Goal: Communication & Community: Ask a question

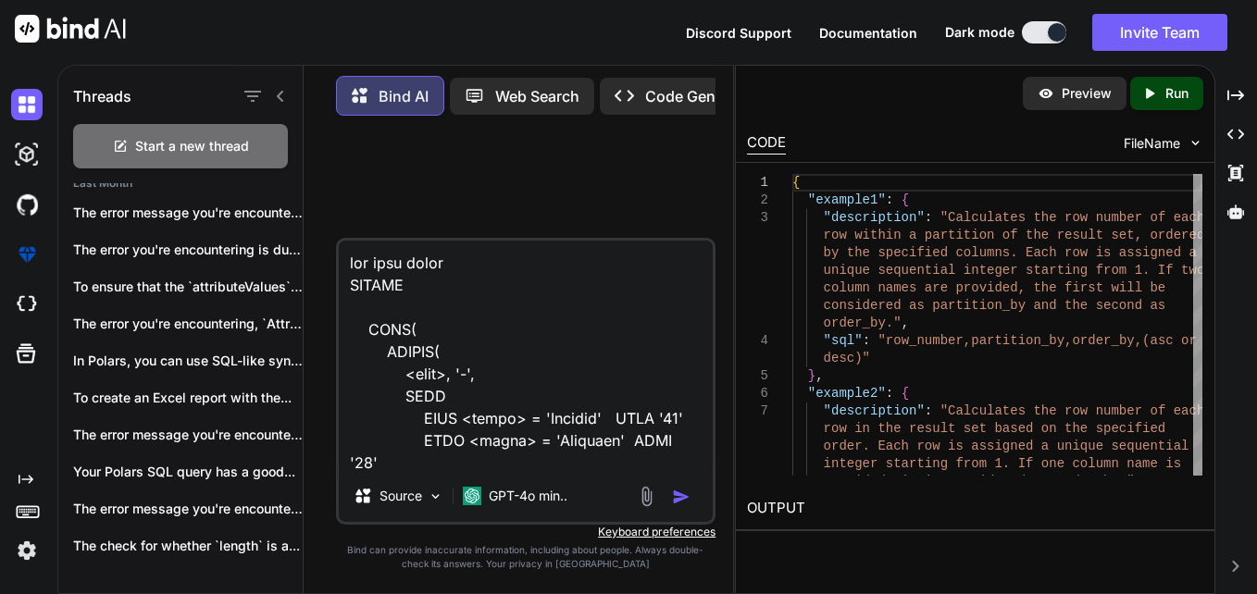
scroll to position [2112, 0]
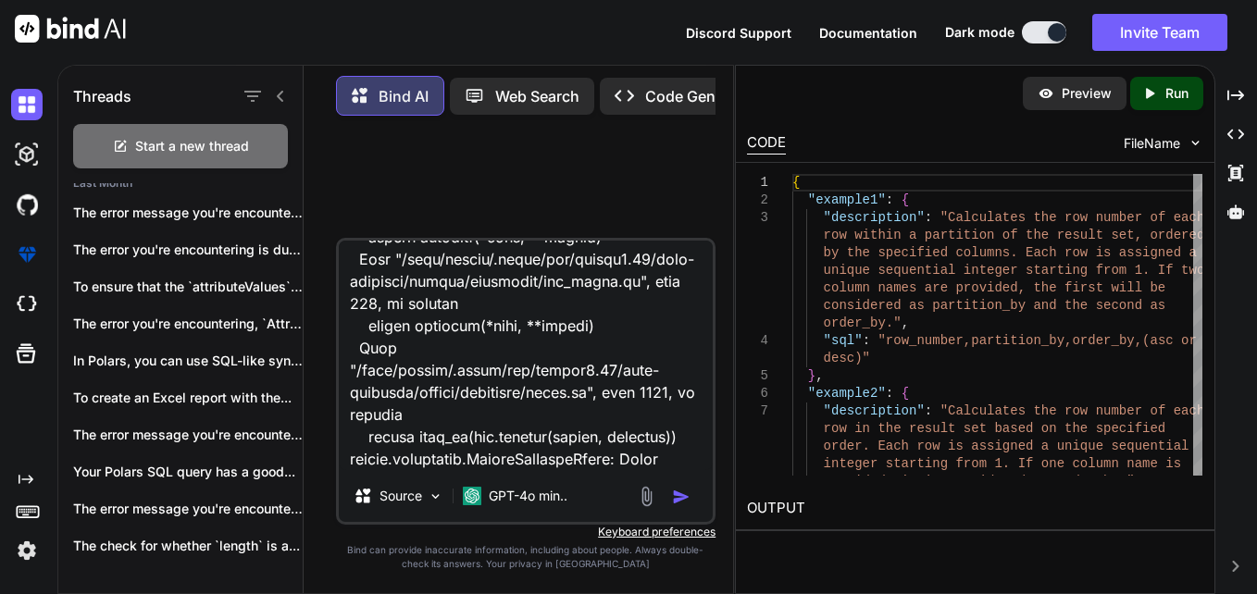
click at [512, 320] on textarea at bounding box center [526, 356] width 375 height 230
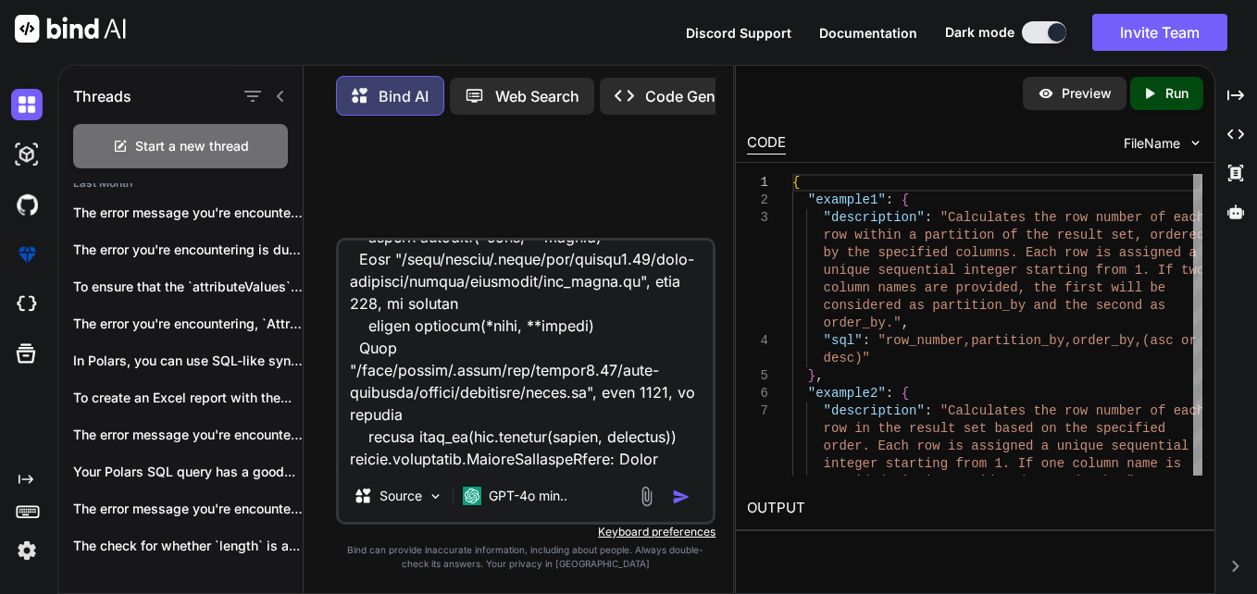
click at [512, 320] on textarea at bounding box center [526, 356] width 375 height 230
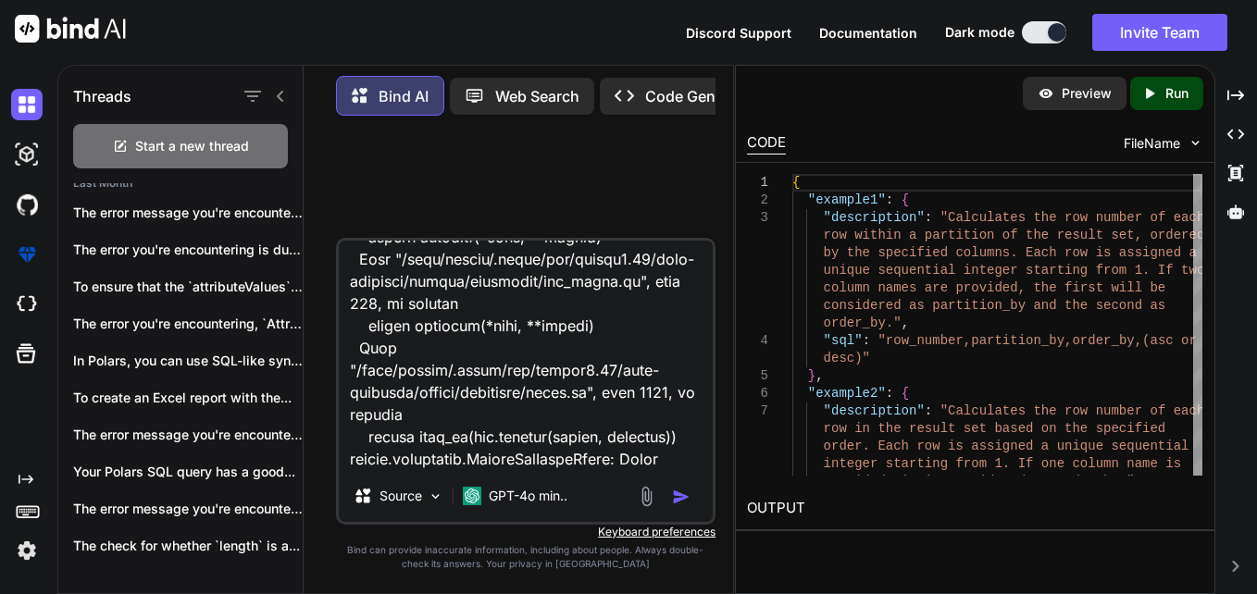
drag, startPoint x: 512, startPoint y: 320, endPoint x: 528, endPoint y: 340, distance: 25.6
click at [528, 339] on textarea at bounding box center [526, 356] width 375 height 230
click at [528, 340] on textarea at bounding box center [526, 356] width 375 height 230
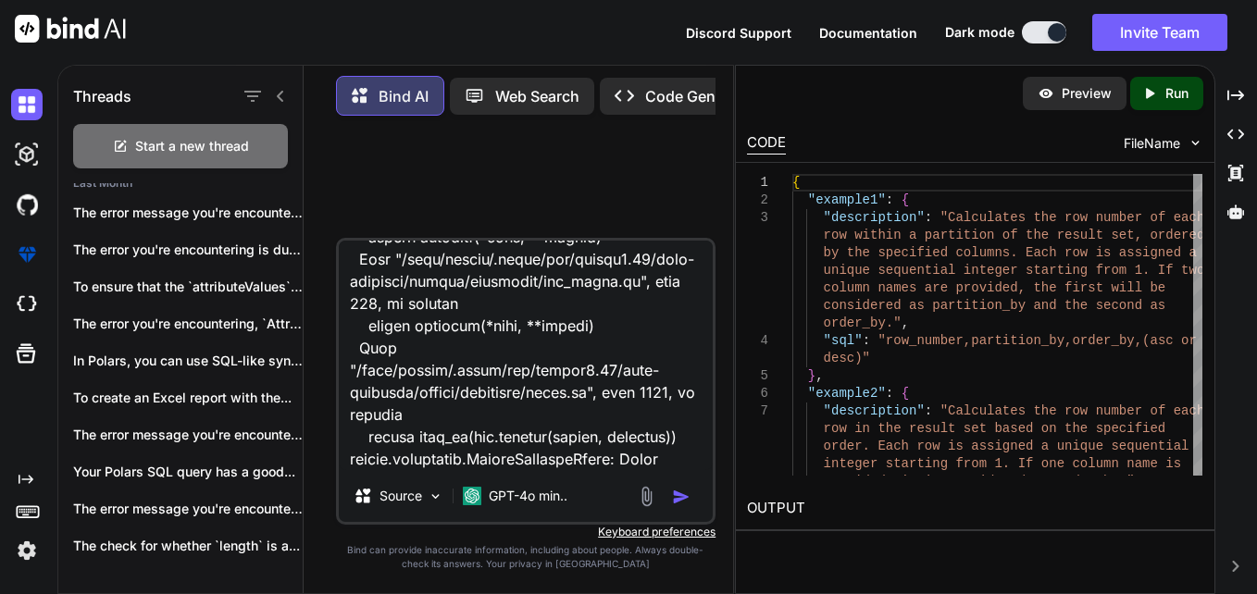
click at [528, 340] on textarea at bounding box center [526, 356] width 375 height 230
click at [515, 390] on textarea at bounding box center [526, 356] width 375 height 230
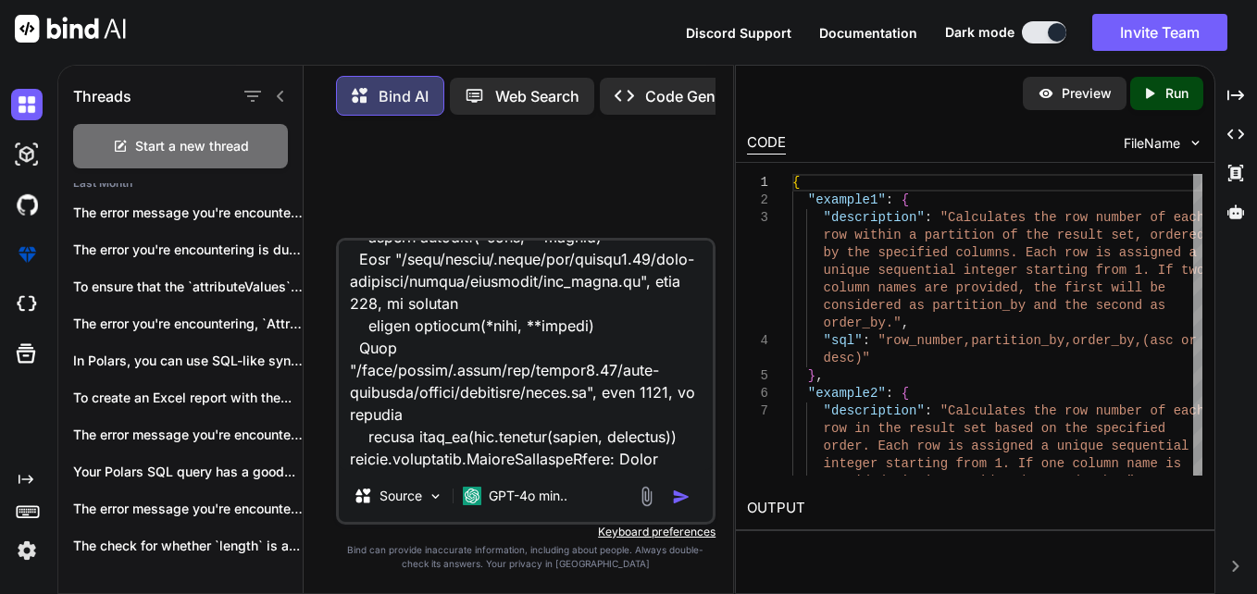
click at [515, 390] on textarea at bounding box center [526, 356] width 375 height 230
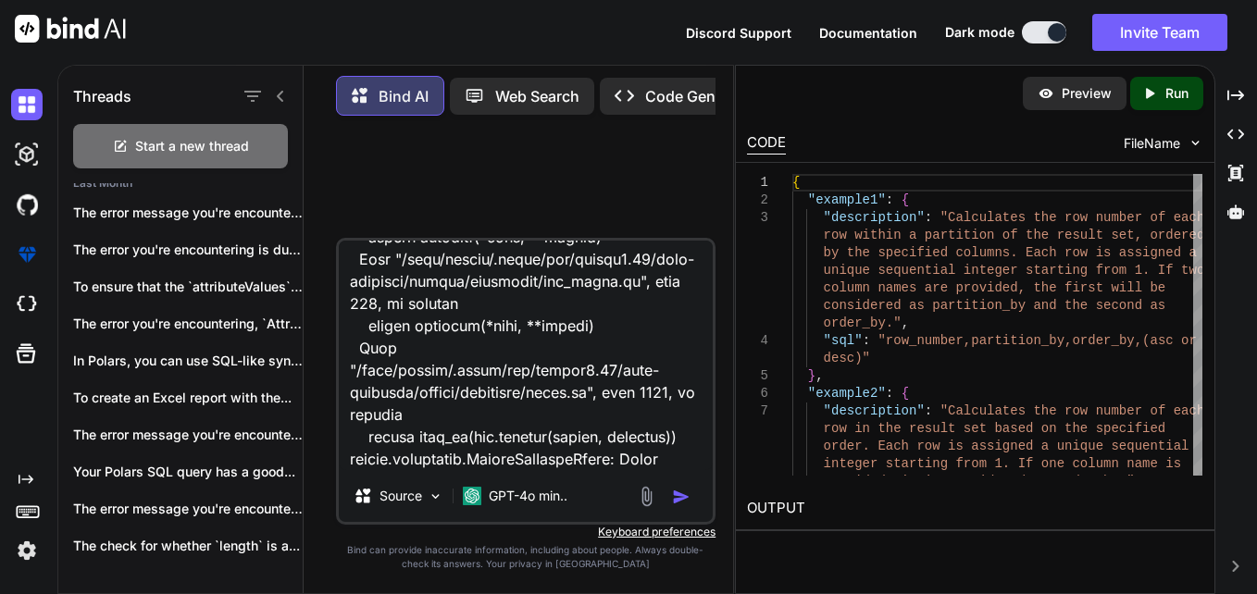
click at [515, 390] on textarea at bounding box center [526, 356] width 375 height 230
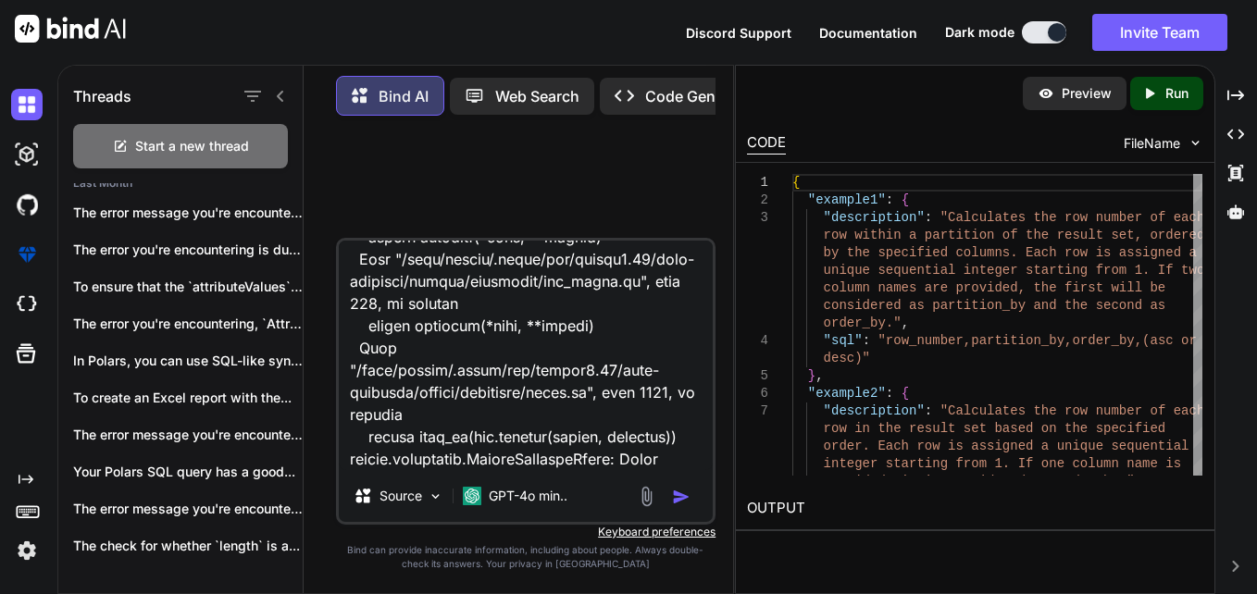
click at [523, 351] on textarea at bounding box center [526, 356] width 375 height 230
click at [527, 377] on textarea at bounding box center [526, 356] width 375 height 230
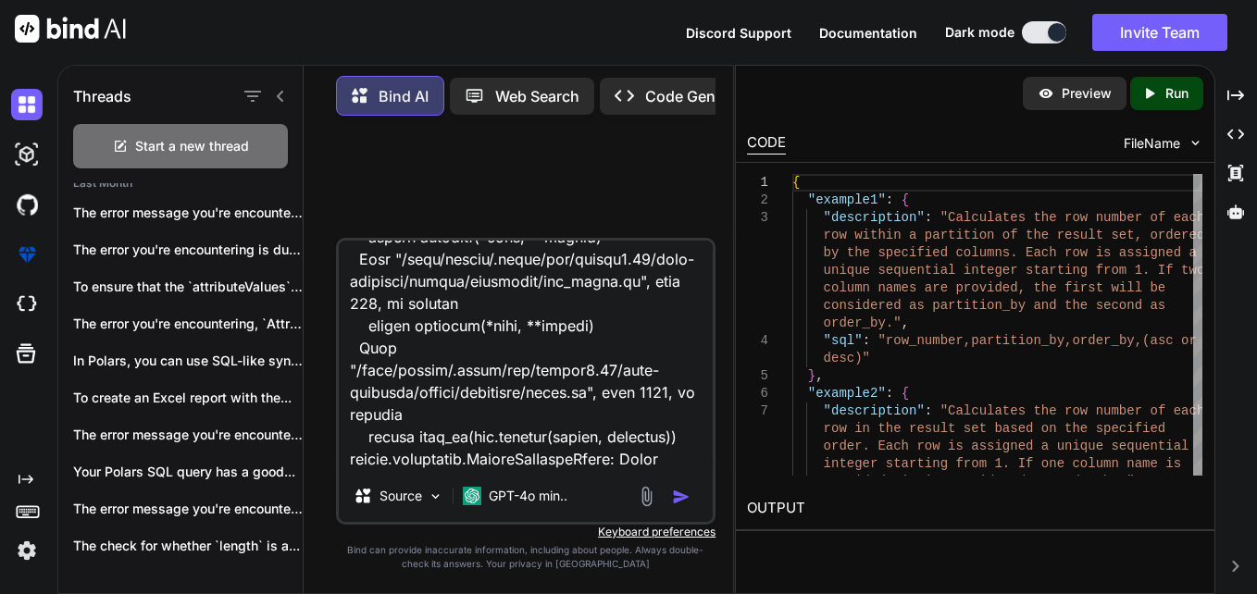
click at [527, 377] on textarea at bounding box center [526, 356] width 375 height 230
click at [525, 393] on textarea at bounding box center [526, 356] width 375 height 230
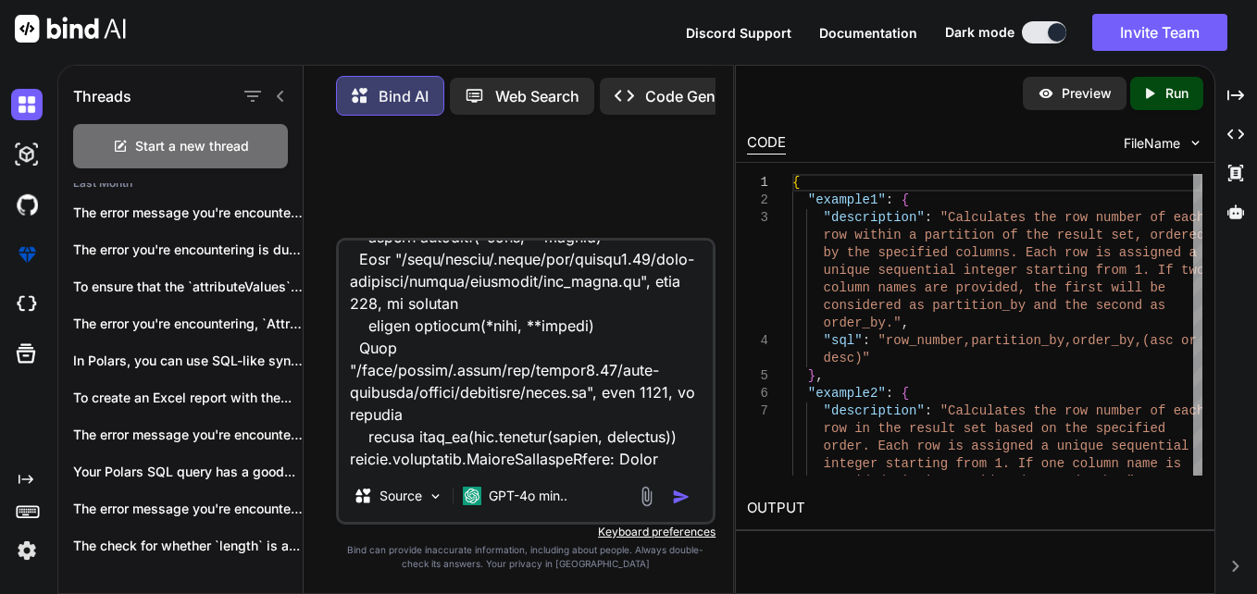
click at [563, 389] on textarea at bounding box center [526, 356] width 375 height 230
click at [601, 372] on textarea at bounding box center [526, 356] width 375 height 230
click at [602, 398] on textarea at bounding box center [526, 356] width 375 height 230
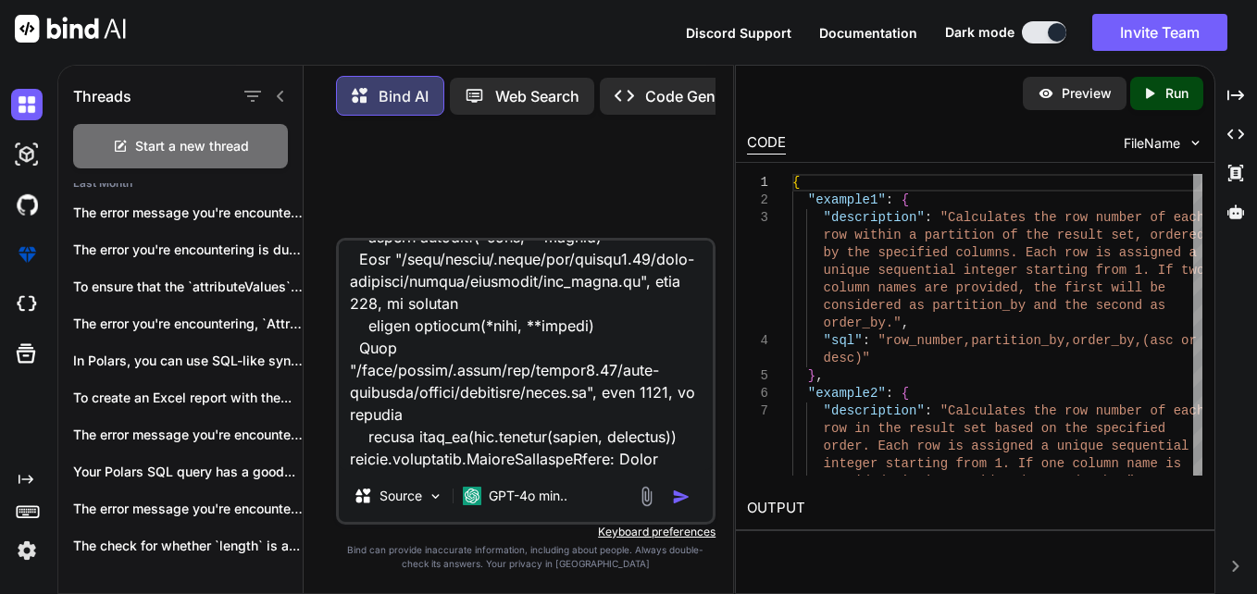
click at [602, 398] on textarea at bounding box center [526, 356] width 375 height 230
click at [399, 413] on textarea at bounding box center [526, 356] width 375 height 230
